Goal: Information Seeking & Learning: Learn about a topic

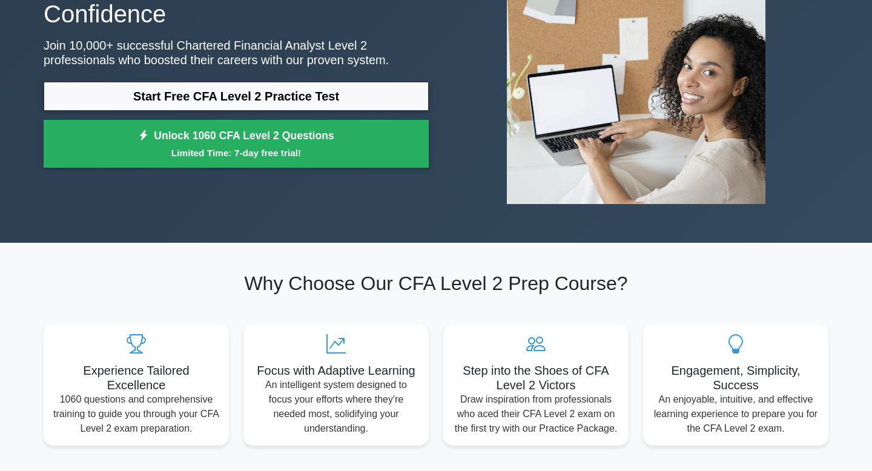
scroll to position [80, 0]
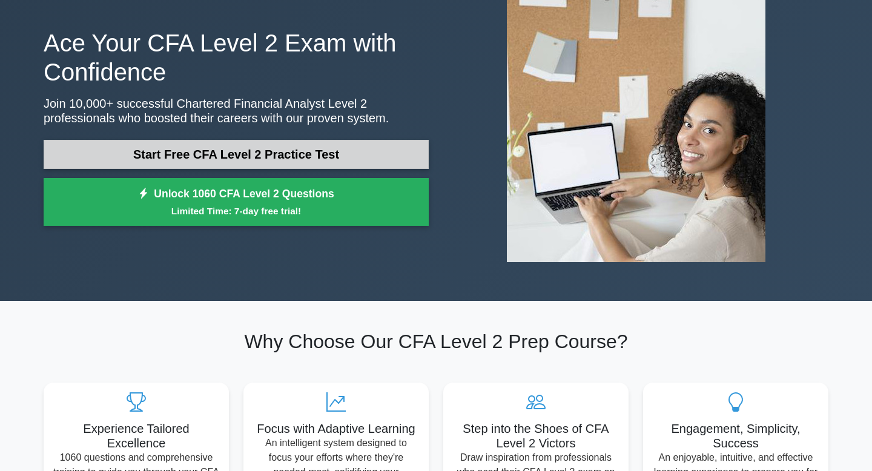
click at [299, 156] on link "Start Free CFA Level 2 Practice Test" at bounding box center [236, 154] width 385 height 29
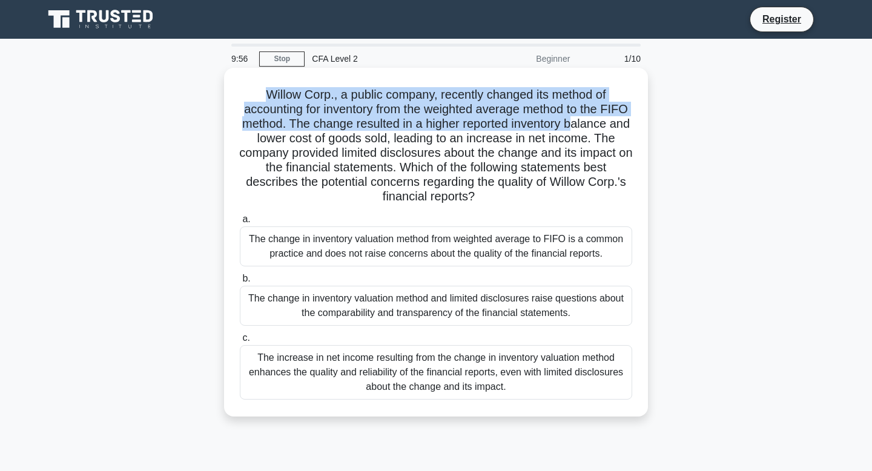
drag, startPoint x: 266, startPoint y: 93, endPoint x: 573, endPoint y: 120, distance: 307.6
click at [575, 120] on h5 "Willow Corp., a public company, recently changed its method of accounting for i…" at bounding box center [436, 145] width 395 height 117
click at [573, 120] on h5 "Willow Corp., a public company, recently changed its method of accounting for i…" at bounding box center [436, 145] width 395 height 117
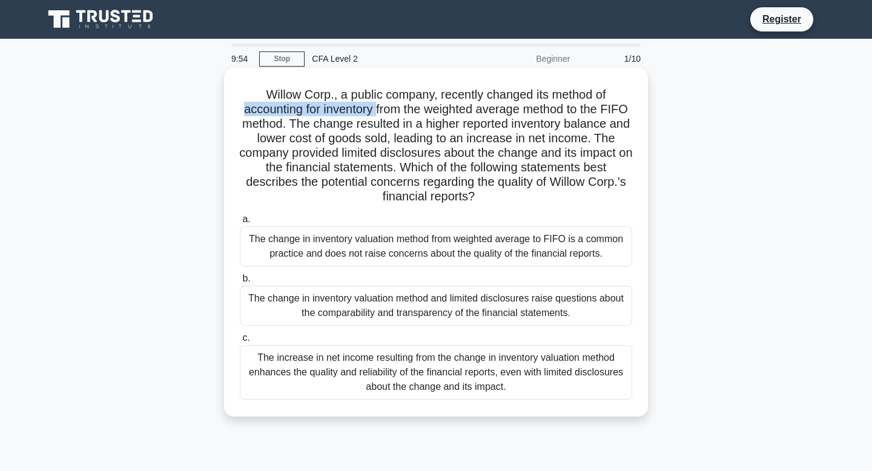
drag, startPoint x: 222, startPoint y: 112, endPoint x: 374, endPoint y: 107, distance: 152.0
click at [375, 108] on div "Willow Corp., a public company, recently changed its method of accounting for i…" at bounding box center [435, 252] width 799 height 363
click at [374, 107] on h5 "Willow Corp., a public company, recently changed its method of accounting for i…" at bounding box center [436, 145] width 395 height 117
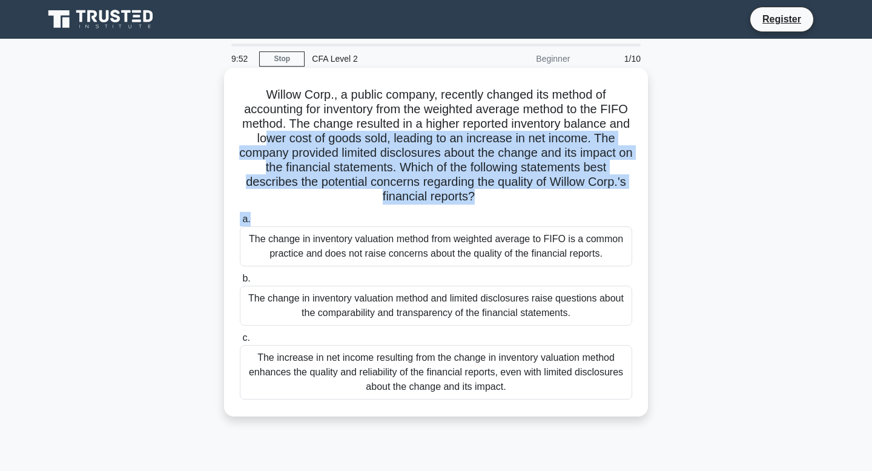
drag, startPoint x: 263, startPoint y: 134, endPoint x: 461, endPoint y: 211, distance: 211.8
click at [461, 212] on div "Willow Corp., a public company, recently changed its method of accounting for i…" at bounding box center [436, 242] width 414 height 339
click at [461, 211] on div "a. The change in inventory valuation method from weighted average to FIFO is a …" at bounding box center [435, 305] width 407 height 193
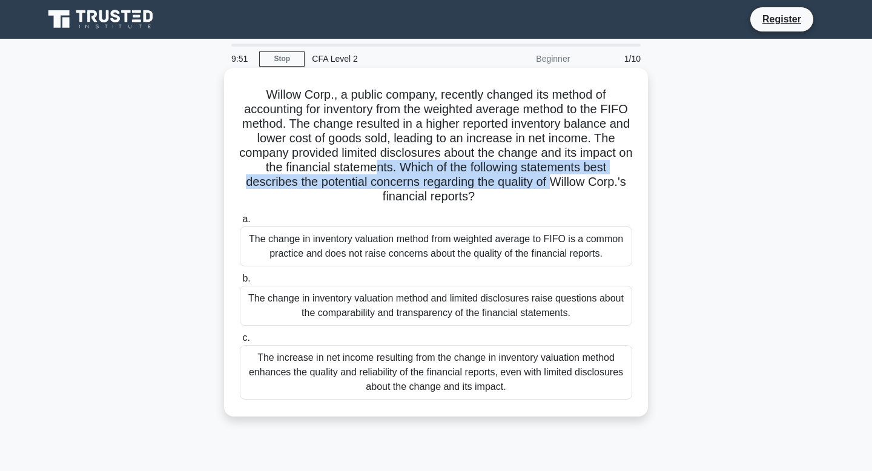
drag, startPoint x: 555, startPoint y: 186, endPoint x: 374, endPoint y: 168, distance: 182.5
click at [375, 169] on h5 "Willow Corp., a public company, recently changed its method of accounting for i…" at bounding box center [436, 145] width 395 height 117
click at [374, 168] on h5 "Willow Corp., a public company, recently changed its method of accounting for i…" at bounding box center [436, 145] width 395 height 117
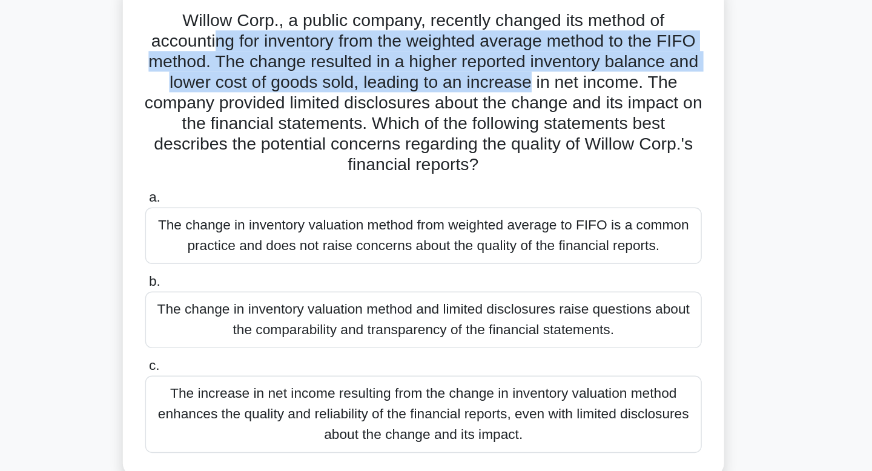
drag, startPoint x: 286, startPoint y: 104, endPoint x: 509, endPoint y: 145, distance: 226.6
click at [509, 145] on h5 "Willow Corp., a public company, recently changed its method of accounting for i…" at bounding box center [436, 145] width 395 height 117
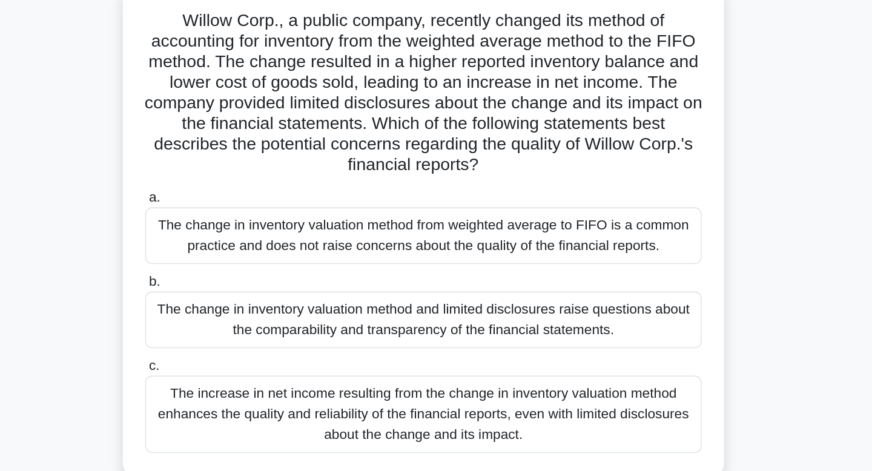
click at [509, 145] on h5 "Willow Corp., a public company, recently changed its method of accounting for i…" at bounding box center [436, 145] width 395 height 117
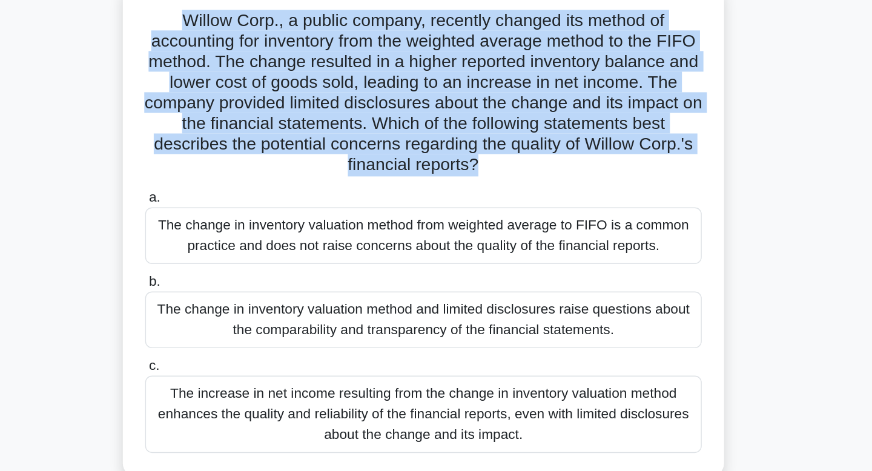
click at [508, 155] on h5 "Willow Corp., a public company, recently changed its method of accounting for i…" at bounding box center [436, 145] width 395 height 117
drag, startPoint x: 513, startPoint y: 209, endPoint x: 354, endPoint y: 97, distance: 194.8
click at [354, 97] on div "Willow Corp., a public company, recently changed its method of accounting for i…" at bounding box center [436, 242] width 414 height 339
click at [354, 97] on h5 "Willow Corp., a public company, recently changed its method of accounting for i…" at bounding box center [436, 145] width 395 height 117
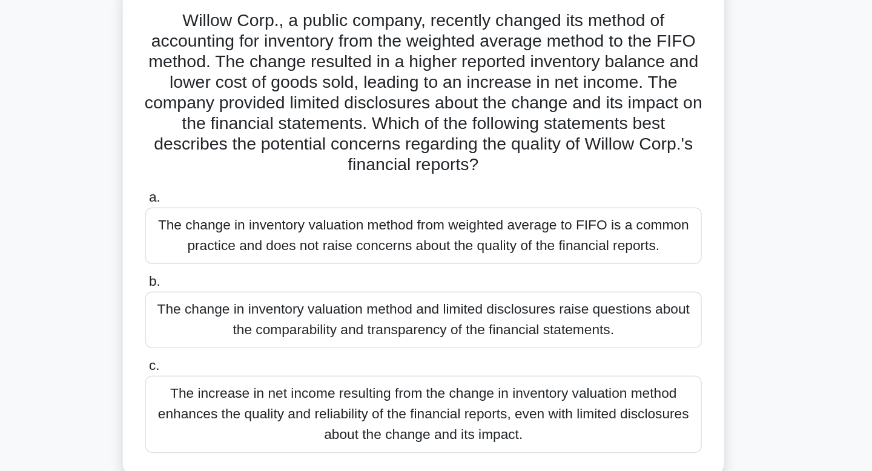
click at [358, 248] on div "The change in inventory valuation method from weighted average to FIFO is a com…" at bounding box center [436, 246] width 392 height 40
click at [240, 223] on input "a. The change in inventory valuation method from weighted average to FIFO is a …" at bounding box center [240, 220] width 0 height 8
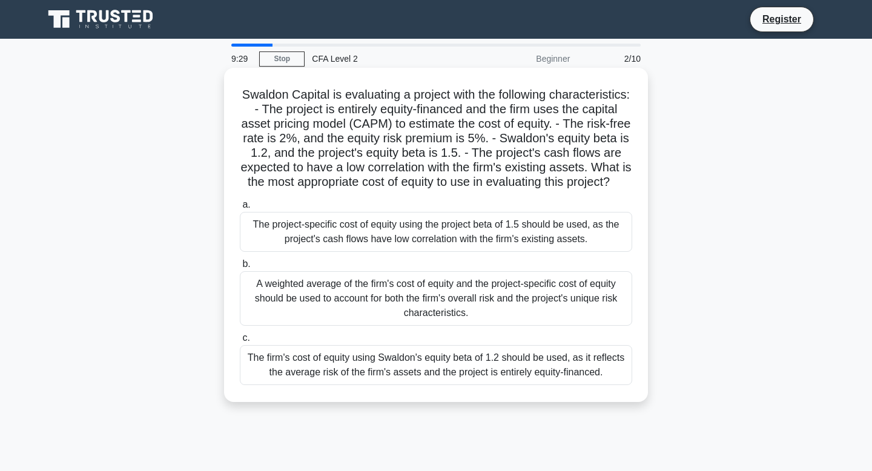
click at [350, 225] on div "The project-specific cost of equity using the project beta of 1.5 should be use…" at bounding box center [436, 232] width 392 height 40
click at [240, 209] on input "a. The project-specific cost of equity using the project beta of 1.5 should be …" at bounding box center [240, 205] width 0 height 8
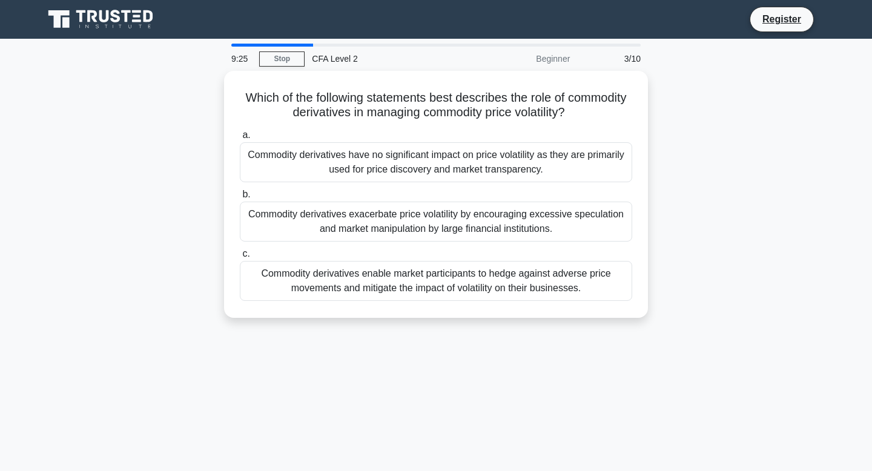
click at [558, 59] on div "Beginner" at bounding box center [524, 59] width 106 height 24
click at [282, 45] on div at bounding box center [272, 45] width 82 height 3
click at [274, 43] on main "9:24 Stop CFA Level 2 Beginner 3/10 Which of the following statements best desc…" at bounding box center [436, 346] width 872 height 615
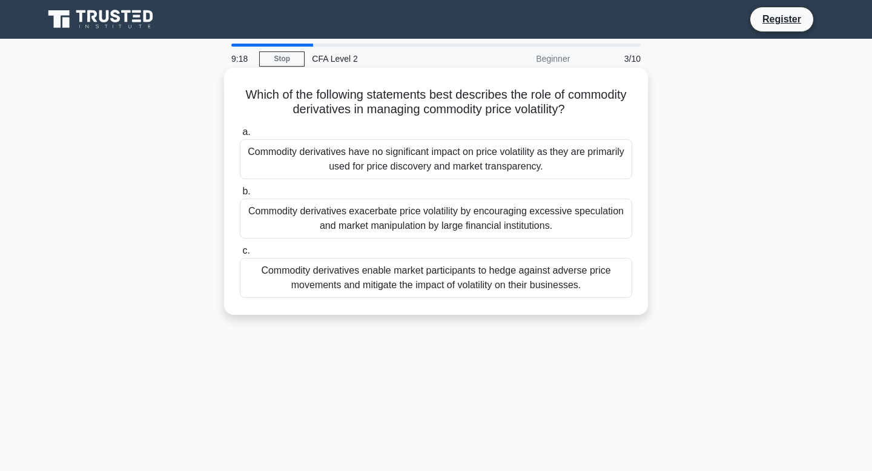
click at [462, 228] on div "Commodity derivatives exacerbate price volatility by encouraging excessive spec…" at bounding box center [436, 219] width 392 height 40
click at [240, 196] on input "b. Commodity derivatives exacerbate price volatility by encouraging excessive s…" at bounding box center [240, 192] width 0 height 8
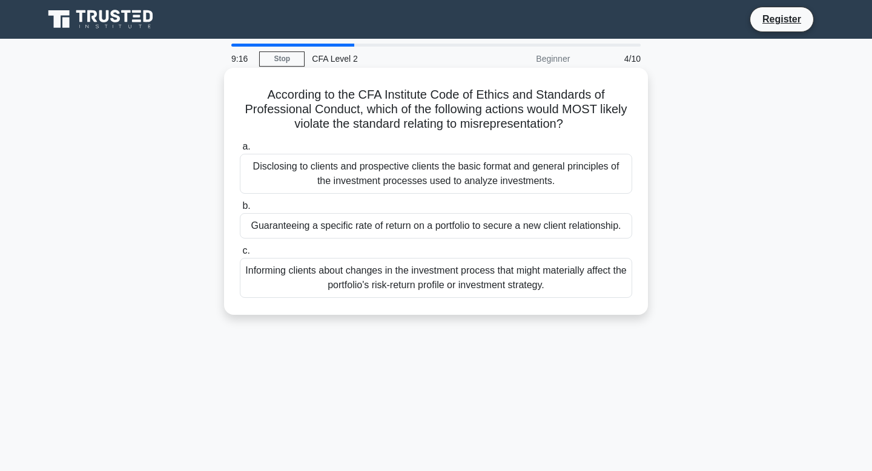
click at [490, 121] on h5 "According to the CFA Institute Code of Ethics and Standards of Professional Con…" at bounding box center [436, 109] width 395 height 45
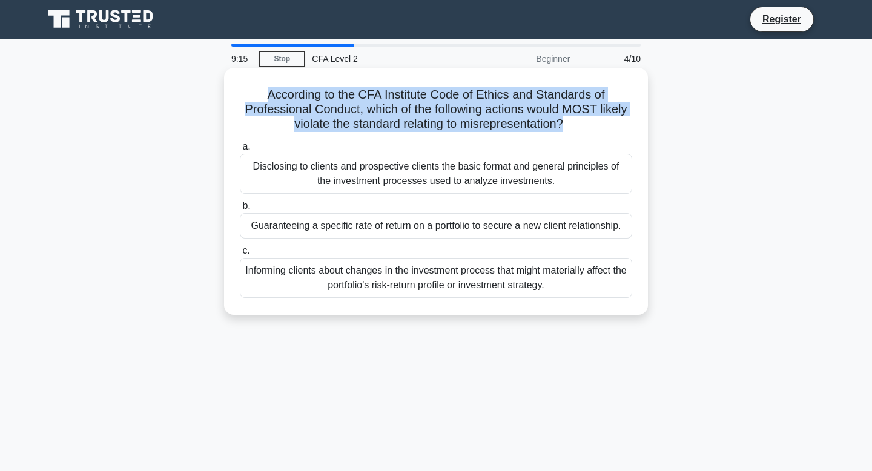
click at [533, 129] on h5 "According to the CFA Institute Code of Ethics and Standards of Professional Con…" at bounding box center [436, 109] width 395 height 45
drag, startPoint x: 562, startPoint y: 134, endPoint x: 369, endPoint y: 106, distance: 195.1
click at [369, 106] on div "According to the CFA Institute Code of Ethics and Standards of Professional Con…" at bounding box center [436, 191] width 414 height 237
click at [369, 106] on h5 "According to the CFA Institute Code of Ethics and Standards of Professional Con…" at bounding box center [436, 109] width 395 height 45
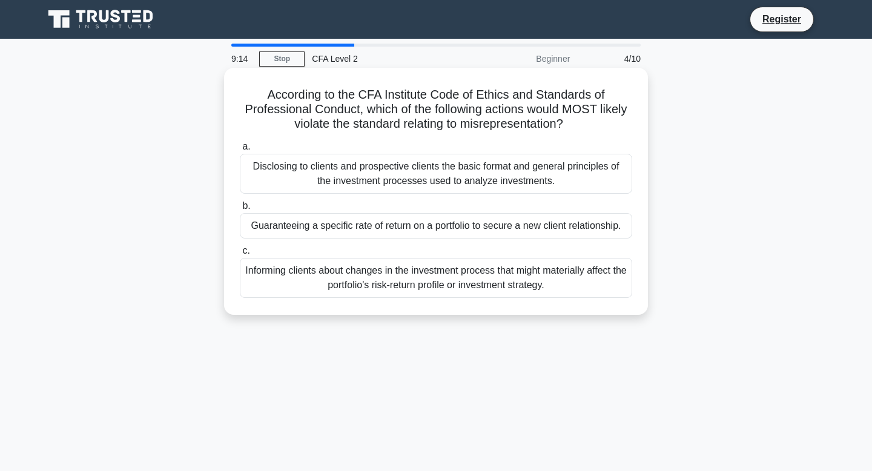
click at [369, 106] on h5 "According to the CFA Institute Code of Ethics and Standards of Professional Con…" at bounding box center [436, 109] width 395 height 45
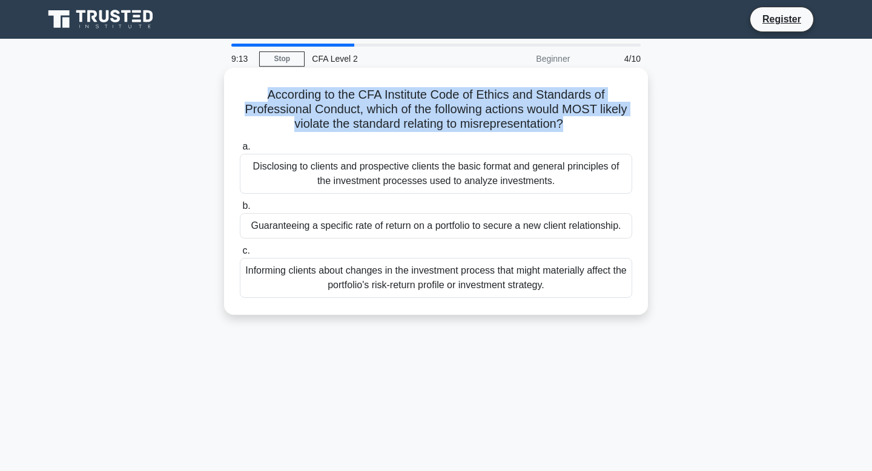
click at [415, 117] on h5 "According to the CFA Institute Code of Ethics and Standards of Professional Con…" at bounding box center [436, 109] width 395 height 45
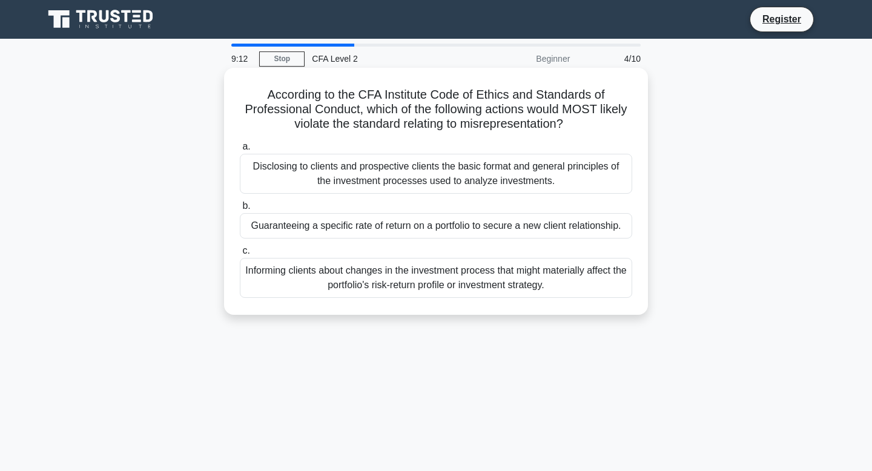
click at [427, 280] on div "Informing clients about changes in the investment process that might materially…" at bounding box center [436, 278] width 392 height 40
click at [240, 255] on input "c. Informing clients about changes in the investment process that might materia…" at bounding box center [240, 251] width 0 height 8
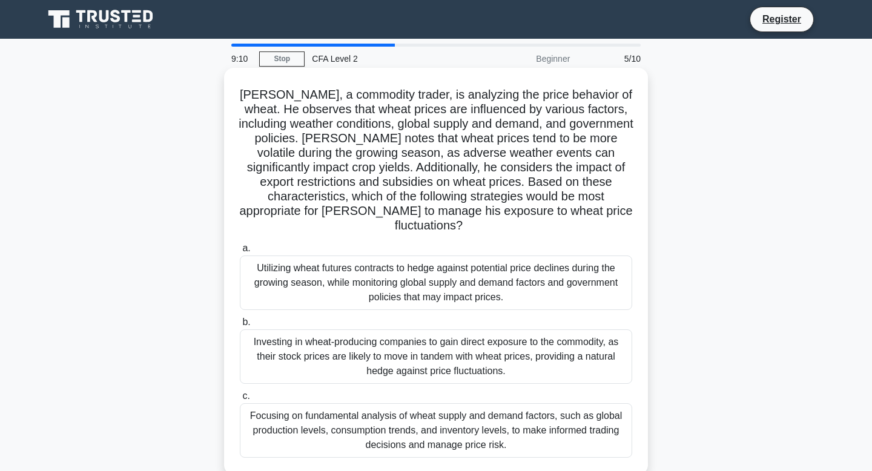
click at [429, 264] on div "Utilizing wheat futures contracts to hedge against potential price declines dur…" at bounding box center [436, 282] width 392 height 54
click at [240, 252] on input "a. Utilizing wheat futures contracts to hedge against potential price declines …" at bounding box center [240, 249] width 0 height 8
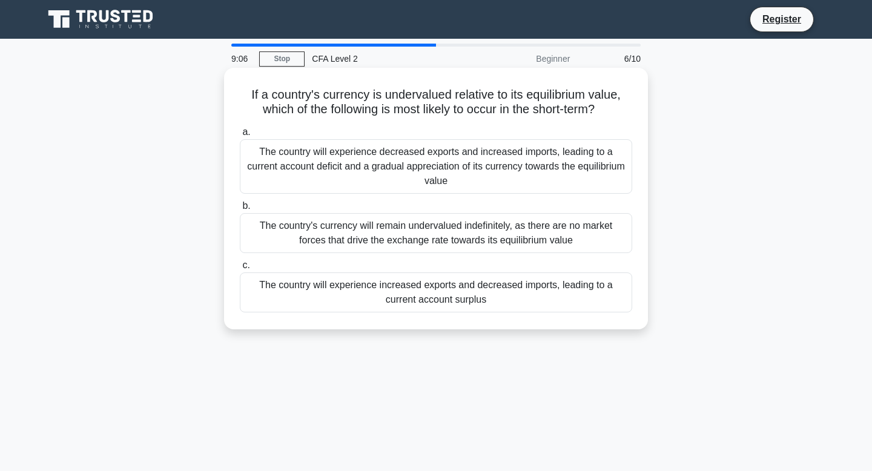
click at [456, 248] on div "The country's currency will remain undervalued indefinitely, as there are no ma…" at bounding box center [436, 233] width 392 height 40
click at [240, 210] on input "b. The country's currency will remain undervalued indefinitely, as there are no…" at bounding box center [240, 206] width 0 height 8
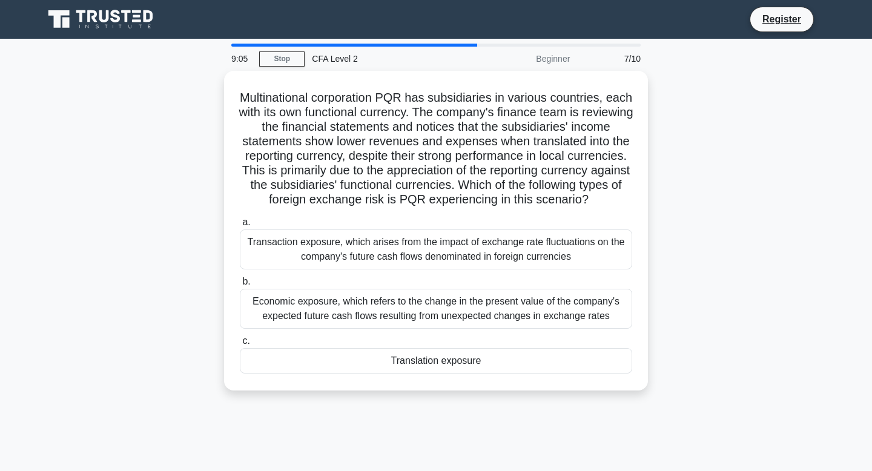
click at [456, 248] on div "Transaction exposure, which arises from the impact of exchange rate fluctuation…" at bounding box center [436, 249] width 392 height 40
click at [240, 226] on input "a. Transaction exposure, which arises from the impact of exchange rate fluctuat…" at bounding box center [240, 223] width 0 height 8
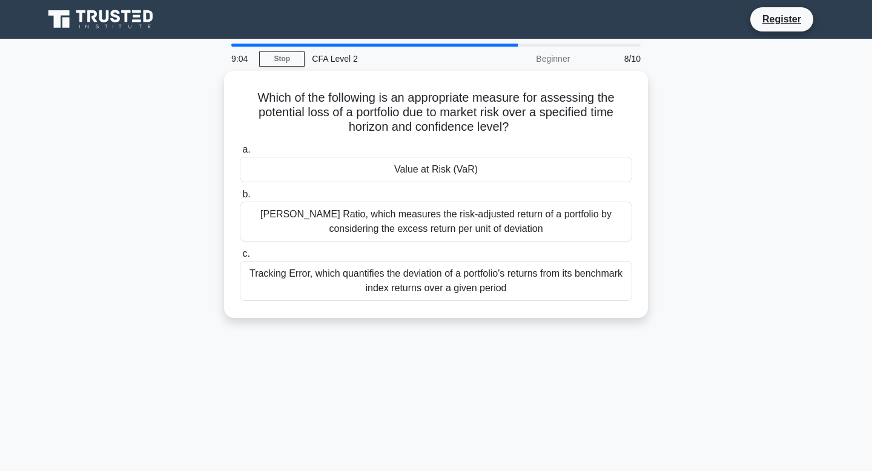
click at [456, 248] on label "c. Tracking Error, which quantifies the deviation of a portfolio's returns from…" at bounding box center [436, 273] width 392 height 54
click at [240, 250] on input "c. Tracking Error, which quantifies the deviation of a portfolio's returns from…" at bounding box center [240, 254] width 0 height 8
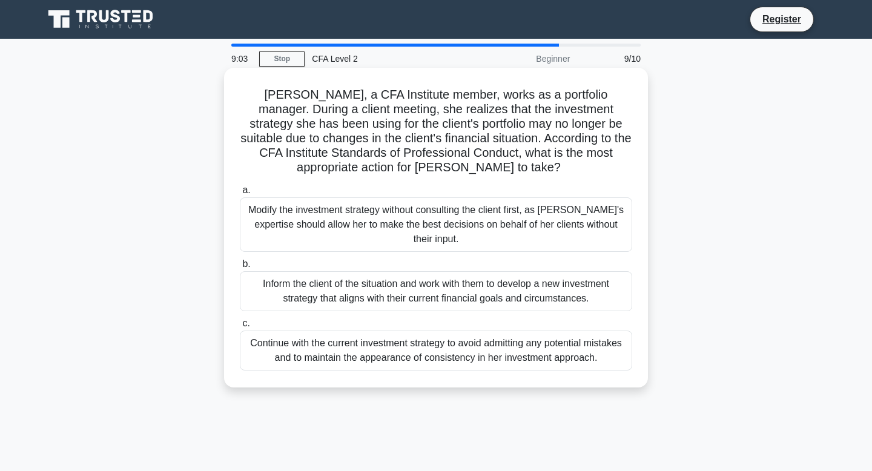
click at [474, 239] on div "a. Modify the investment strategy without consulting the client first, as [PERS…" at bounding box center [435, 276] width 407 height 193
click at [493, 208] on div "Modify the investment strategy without consulting the client first, as [PERSON_…" at bounding box center [436, 224] width 392 height 54
click at [240, 194] on input "a. Modify the investment strategy without consulting the client first, as [PERS…" at bounding box center [240, 190] width 0 height 8
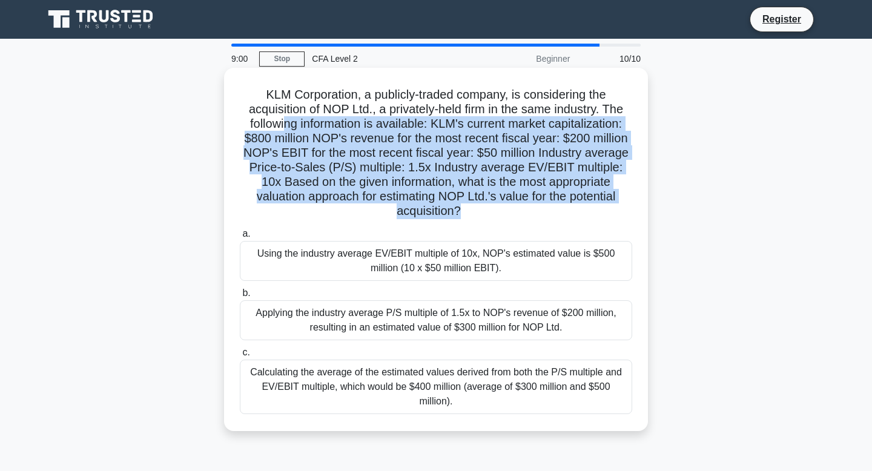
drag, startPoint x: 285, startPoint y: 120, endPoint x: 511, endPoint y: 226, distance: 249.2
click at [511, 226] on div "KLM Corporation, a publicly-traded company, is considering the acquisition of N…" at bounding box center [436, 250] width 414 height 354
click at [511, 226] on div "a. Using the industry average EV/EBIT multiple of 10x, NOP's estimated value is…" at bounding box center [435, 320] width 407 height 193
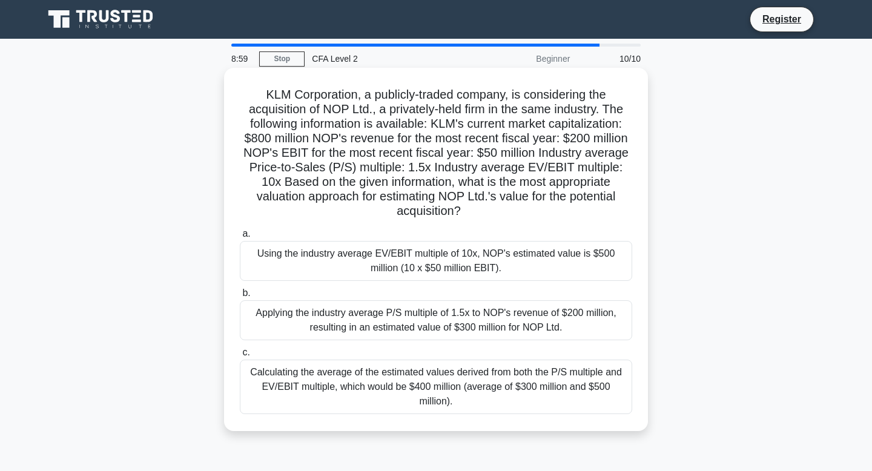
click at [516, 204] on h5 "KLM Corporation, a publicly-traded company, is considering the acquisition of N…" at bounding box center [436, 153] width 395 height 132
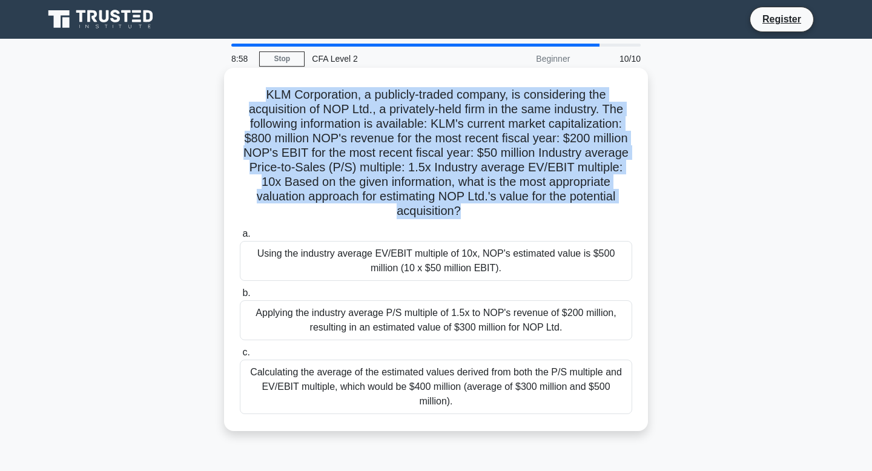
scroll to position [183, 0]
